Goal: Information Seeking & Learning: Learn about a topic

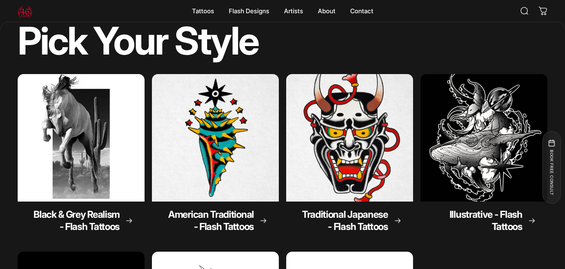
scroll to position [46, 0]
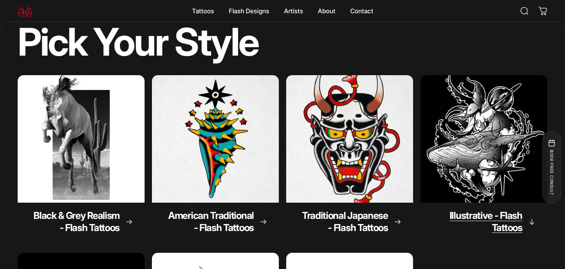
click at [457, 101] on img "Illustrative - Flash Tattoos" at bounding box center [484, 139] width 134 height 134
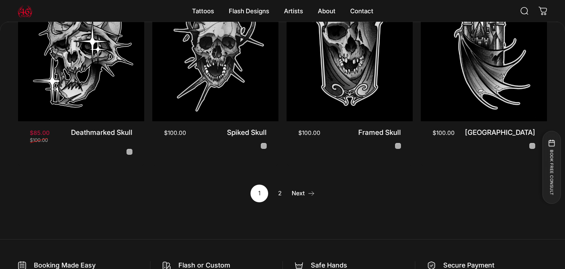
scroll to position [712, 0]
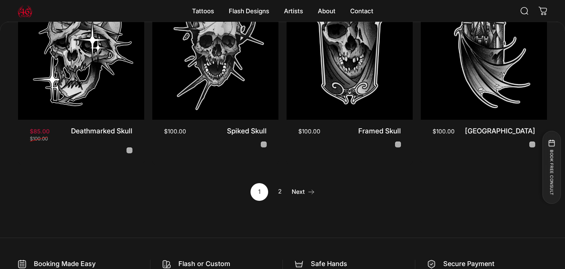
click at [280, 183] on link "2" at bounding box center [280, 192] width 18 height 18
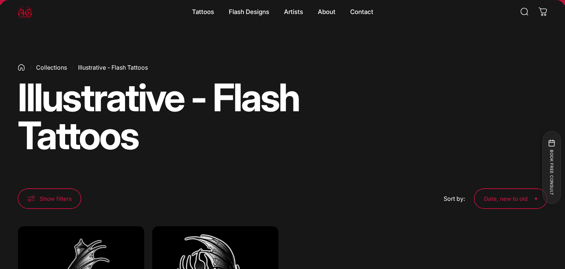
scroll to position [14, 0]
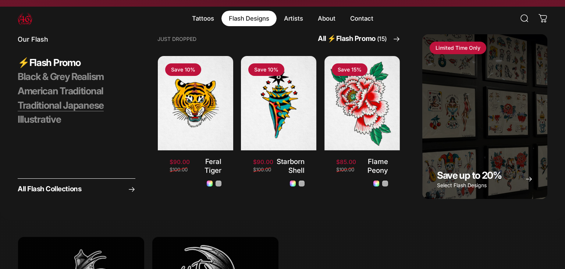
click at [76, 102] on span "Traditional Japanese" at bounding box center [61, 105] width 86 height 12
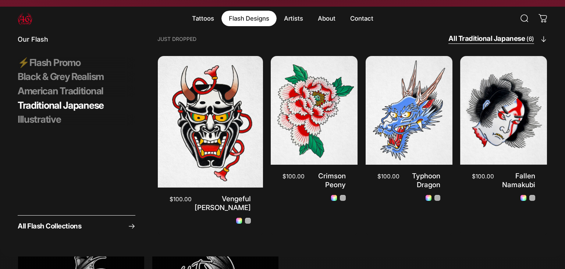
click at [511, 42] on span "All Traditional Japanese (6)" at bounding box center [491, 39] width 86 height 10
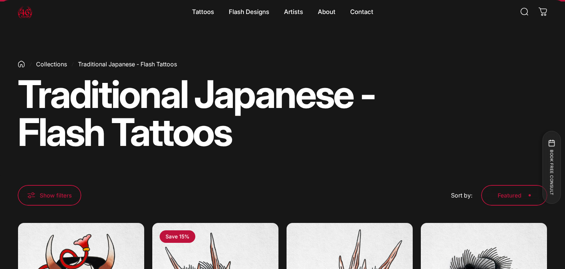
scroll to position [14, 0]
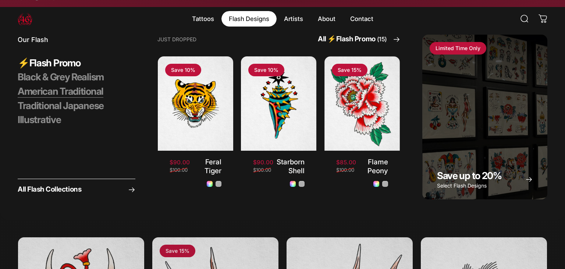
click at [62, 92] on span "American Traditional" at bounding box center [61, 91] width 86 height 12
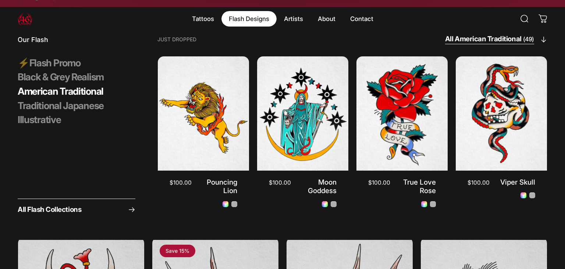
click at [478, 43] on span "All American Traditional (49)" at bounding box center [489, 40] width 89 height 10
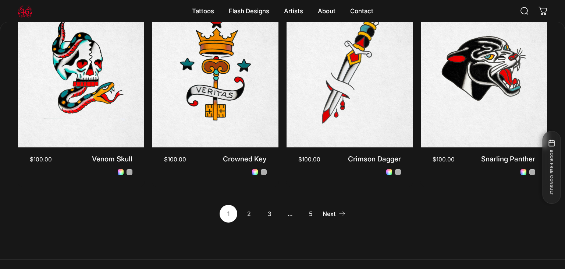
scroll to position [682, 0]
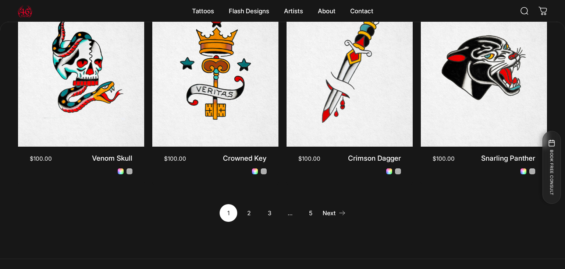
click at [250, 213] on link "2" at bounding box center [249, 213] width 18 height 18
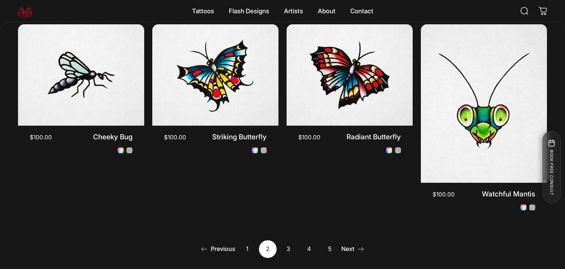
scroll to position [651, 0]
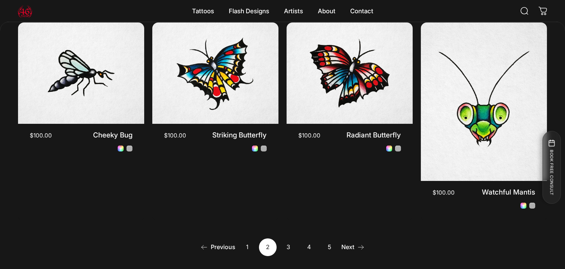
click at [287, 238] on link "3" at bounding box center [289, 247] width 18 height 18
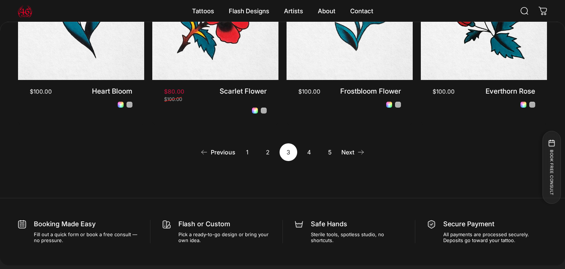
scroll to position [744, 0]
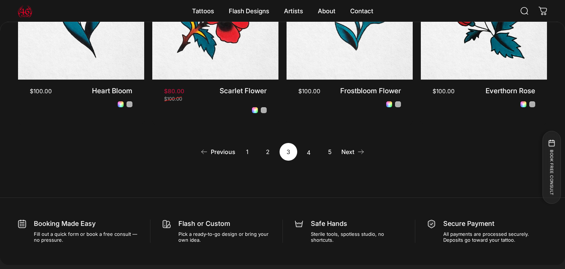
click at [306, 155] on link "4" at bounding box center [309, 152] width 18 height 18
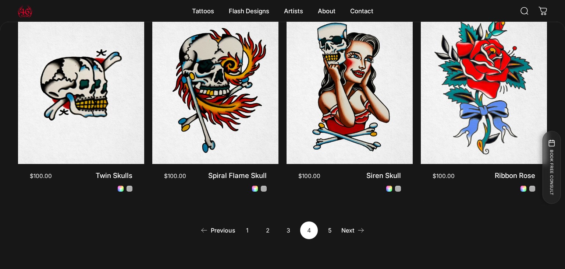
scroll to position [667, 0]
